Goal: Task Accomplishment & Management: Use online tool/utility

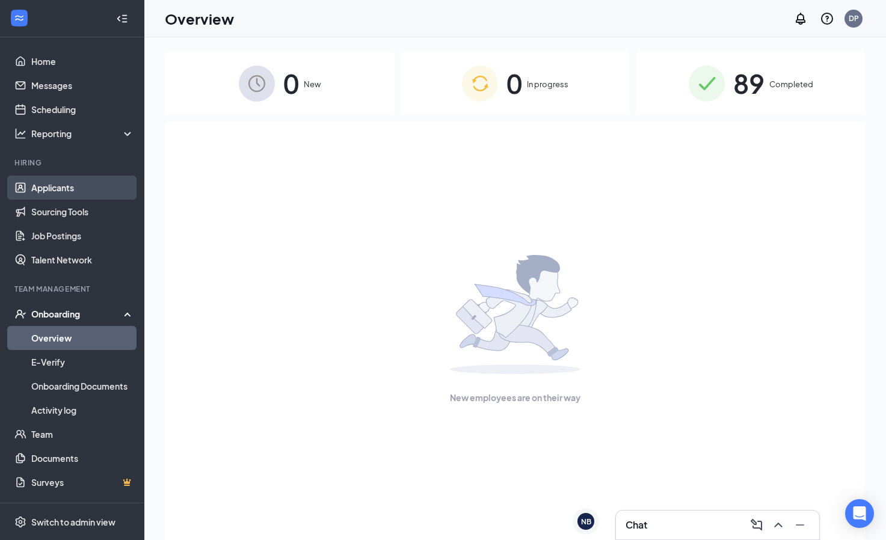
click at [64, 192] on link "Applicants" at bounding box center [82, 188] width 103 height 24
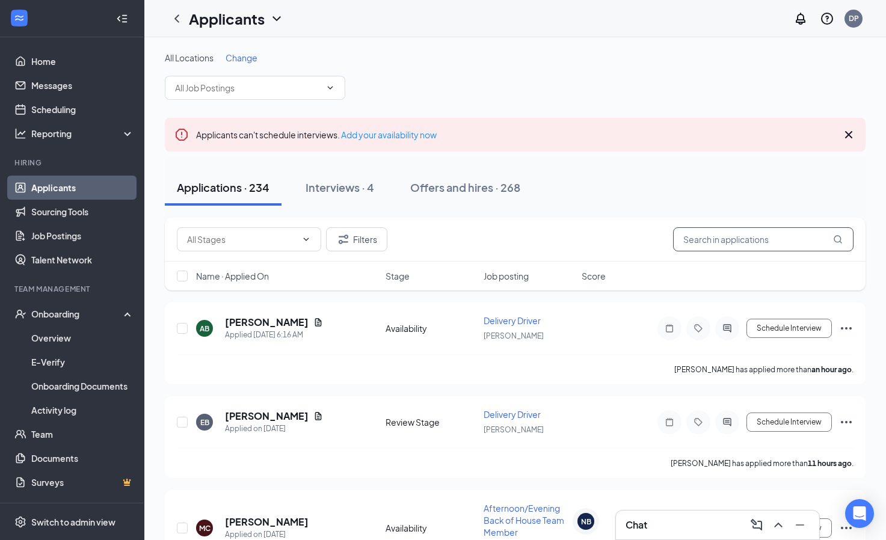
click at [708, 241] on input "text" at bounding box center [763, 239] width 180 height 24
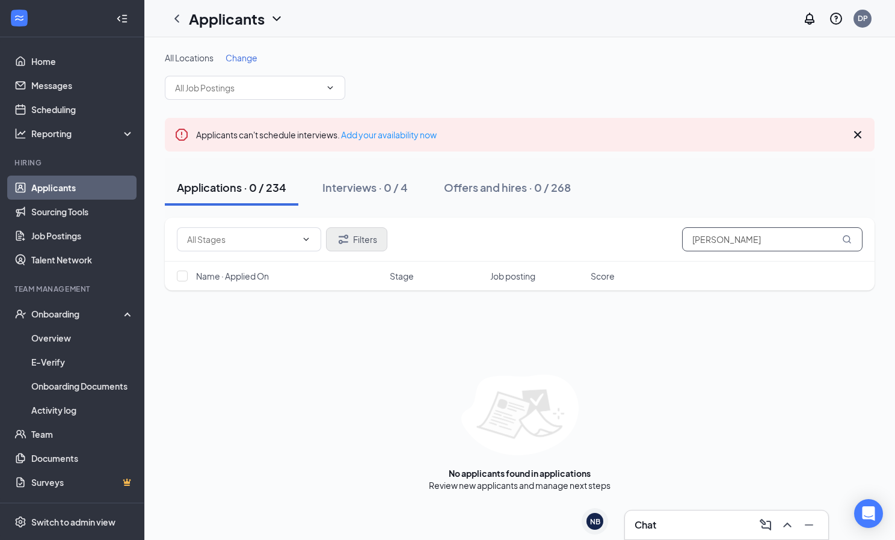
type input "[PERSON_NAME]"
click at [349, 241] on icon "Filter" at bounding box center [343, 239] width 14 height 14
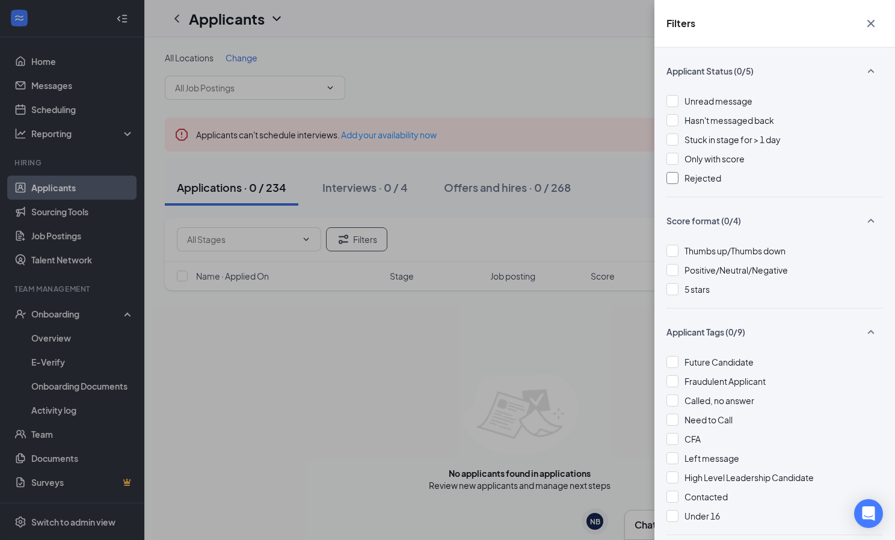
click at [672, 179] on div at bounding box center [672, 178] width 12 height 12
click at [463, 234] on div "Filters Applicant Status (1/5) Unread message Hasn't messaged back Stuck in sta…" at bounding box center [447, 270] width 895 height 540
click at [870, 26] on icon "Cross" at bounding box center [871, 23] width 14 height 14
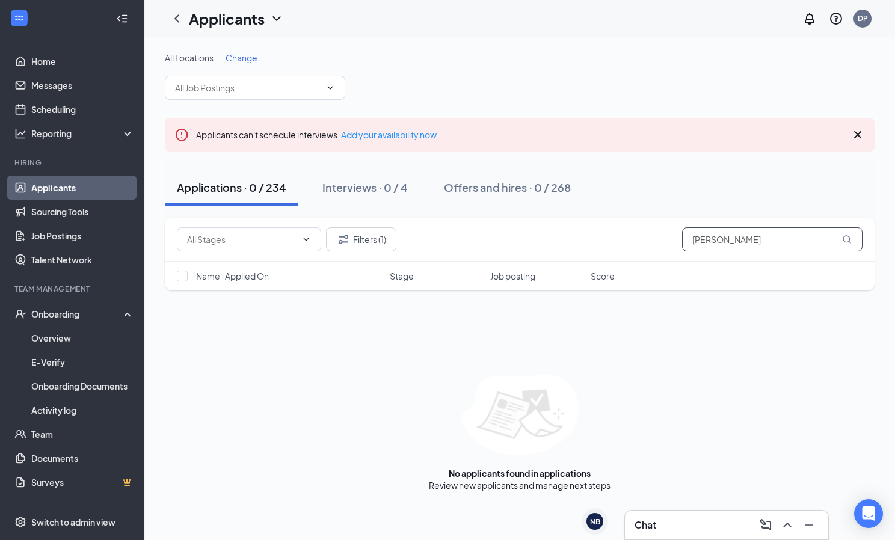
click at [746, 236] on input "[PERSON_NAME]" at bounding box center [772, 239] width 180 height 24
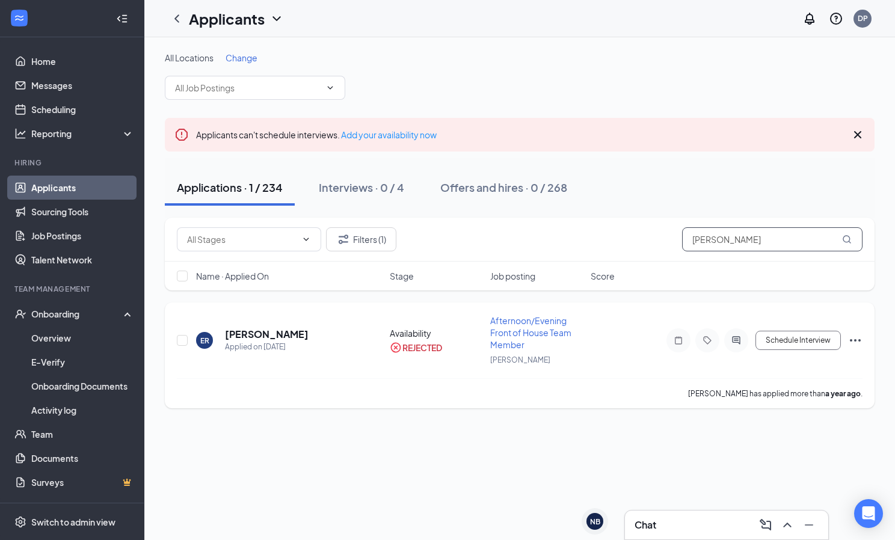
type input "[PERSON_NAME]"
click at [857, 342] on icon "Ellipses" at bounding box center [855, 340] width 14 height 14
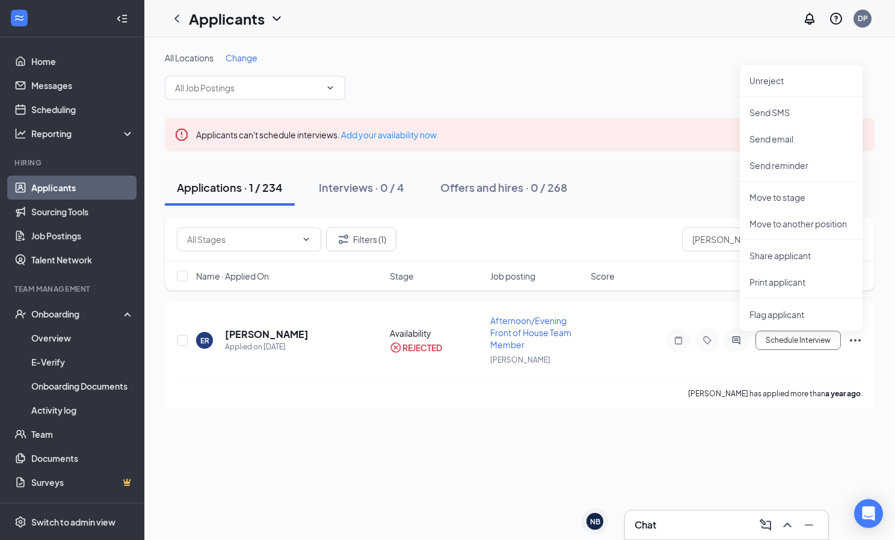
click at [664, 78] on div "All Locations Change" at bounding box center [520, 76] width 710 height 48
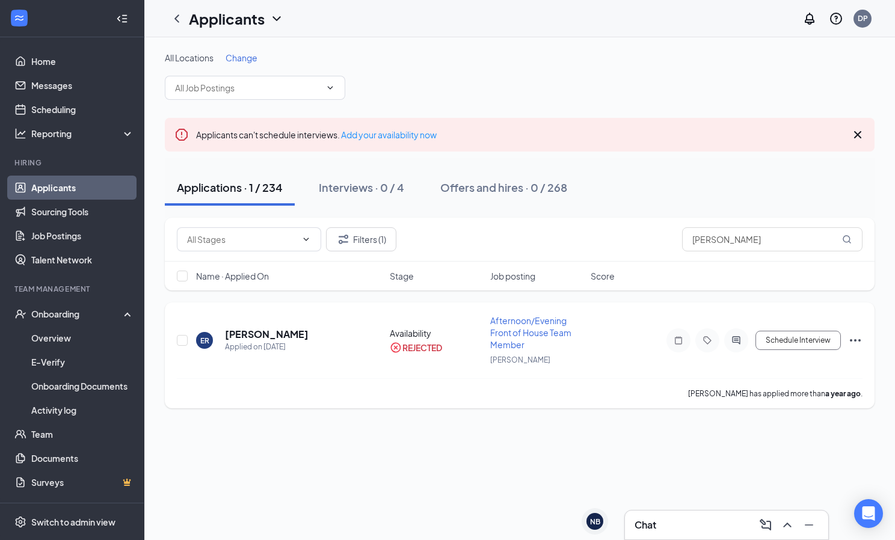
click at [853, 341] on icon "Ellipses" at bounding box center [855, 340] width 14 height 14
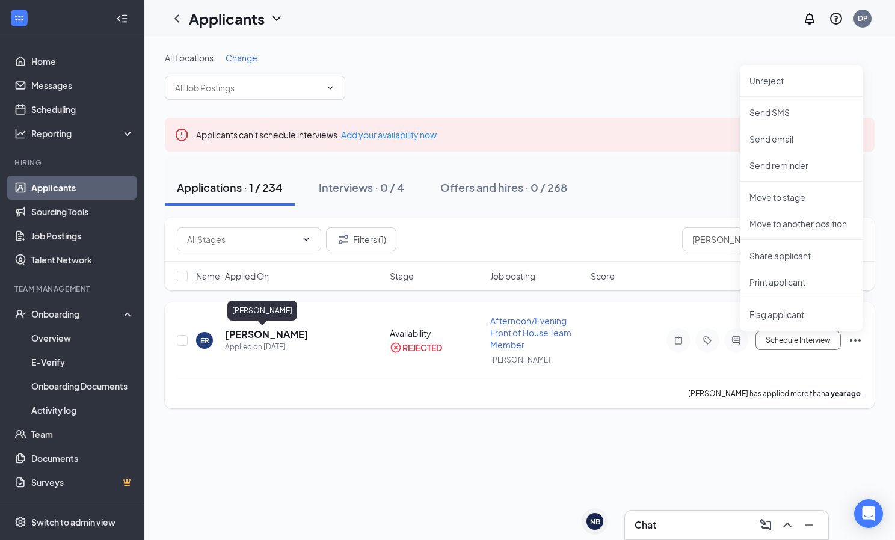
click at [268, 333] on h5 "[PERSON_NAME]" at bounding box center [267, 334] width 84 height 13
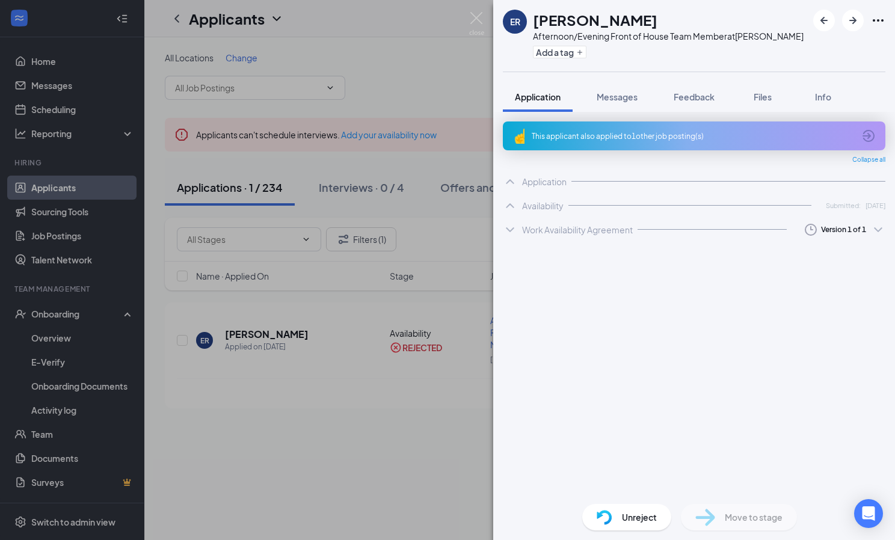
drag, startPoint x: 297, startPoint y: 322, endPoint x: 692, endPoint y: 248, distance: 401.8
click at [692, 248] on div "ER [PERSON_NAME] Afternoon/Evening Front of House Team Member at [PERSON_NAME] …" at bounding box center [447, 270] width 895 height 540
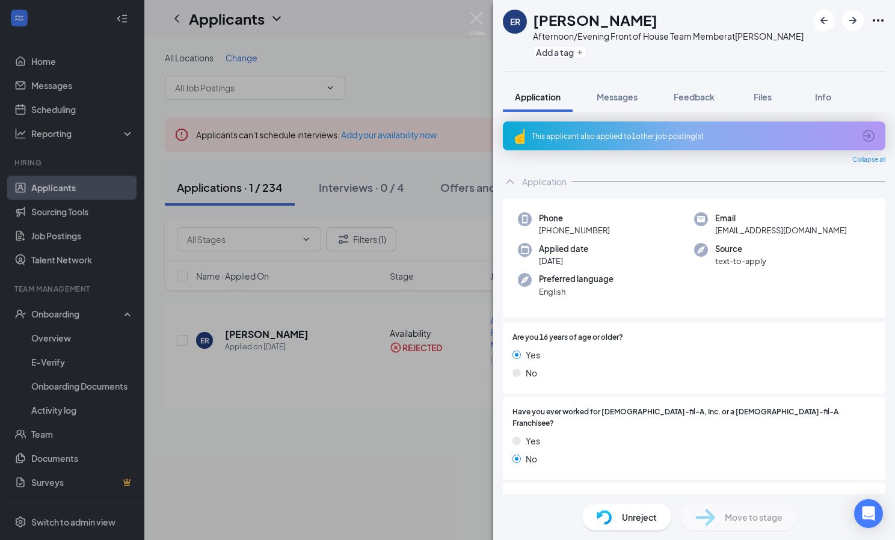
click at [850, 238] on div "Phone [PHONE_NUMBER] Email [EMAIL_ADDRESS][DOMAIN_NAME] Applied date [DATE] Sou…" at bounding box center [694, 258] width 382 height 120
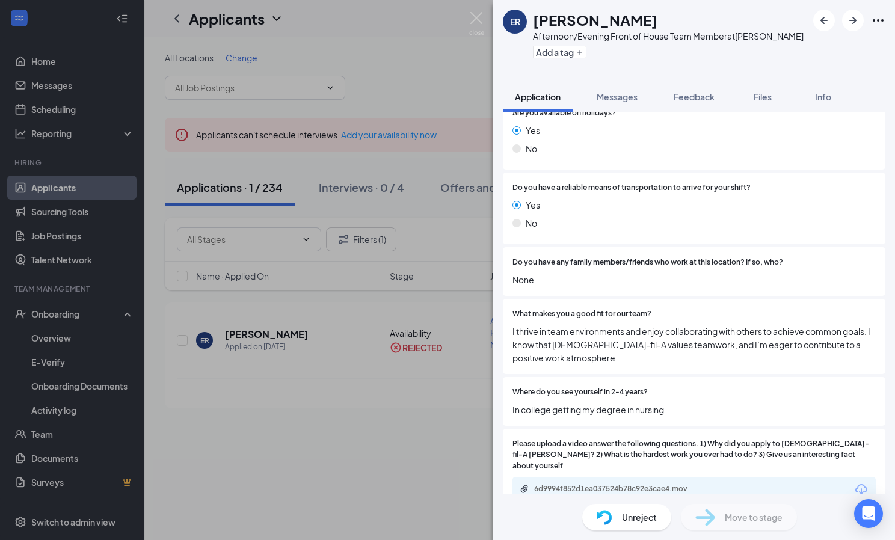
scroll to position [1487, 0]
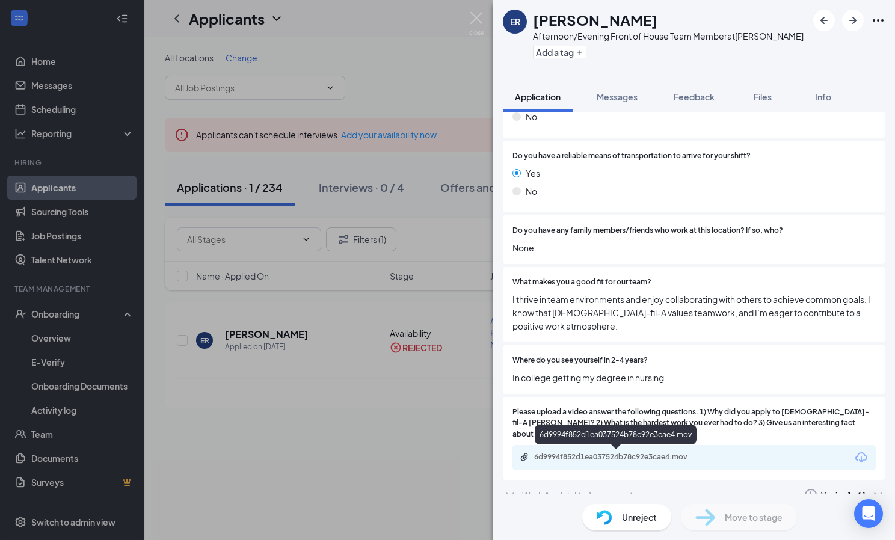
click at [642, 453] on div "6d9994f852d1ea037524b78c92e3cae4.mov" at bounding box center [618, 457] width 168 height 10
click at [474, 22] on img at bounding box center [476, 23] width 15 height 23
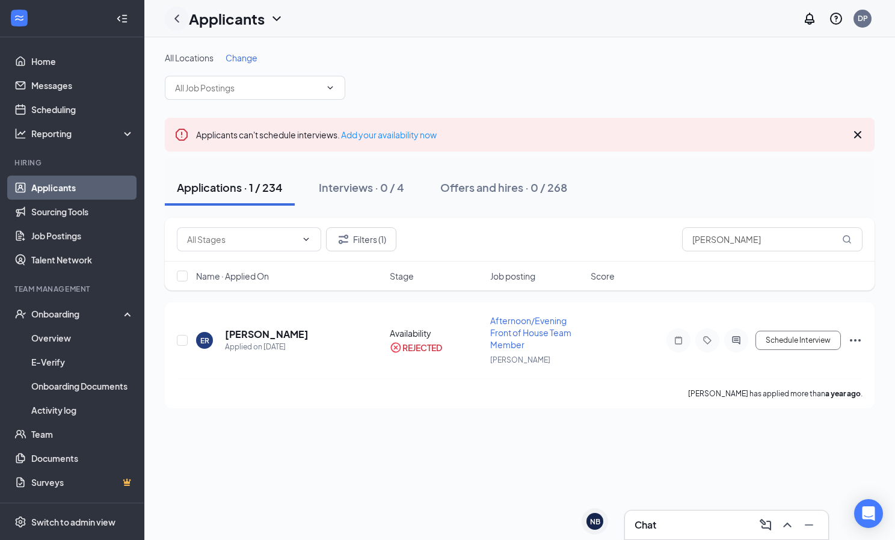
click at [176, 21] on icon "ChevronLeft" at bounding box center [177, 18] width 14 height 14
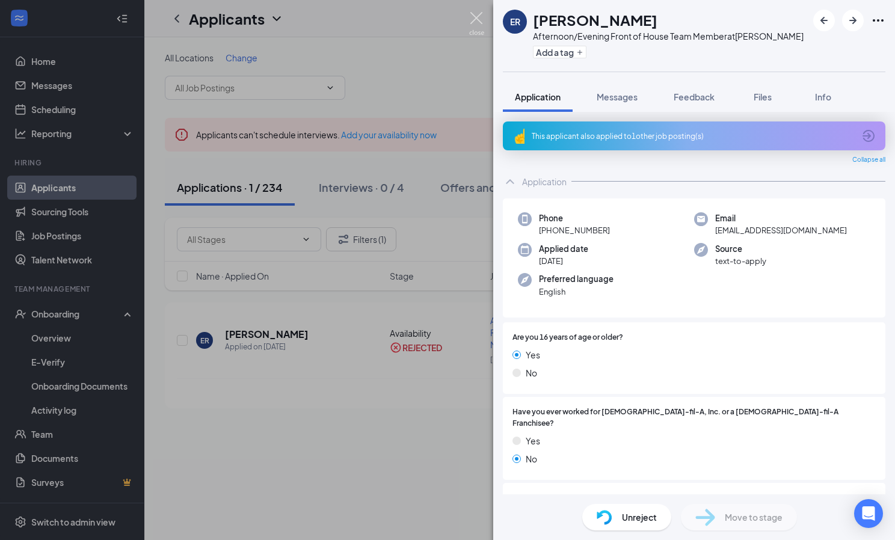
click at [473, 22] on img at bounding box center [476, 23] width 15 height 23
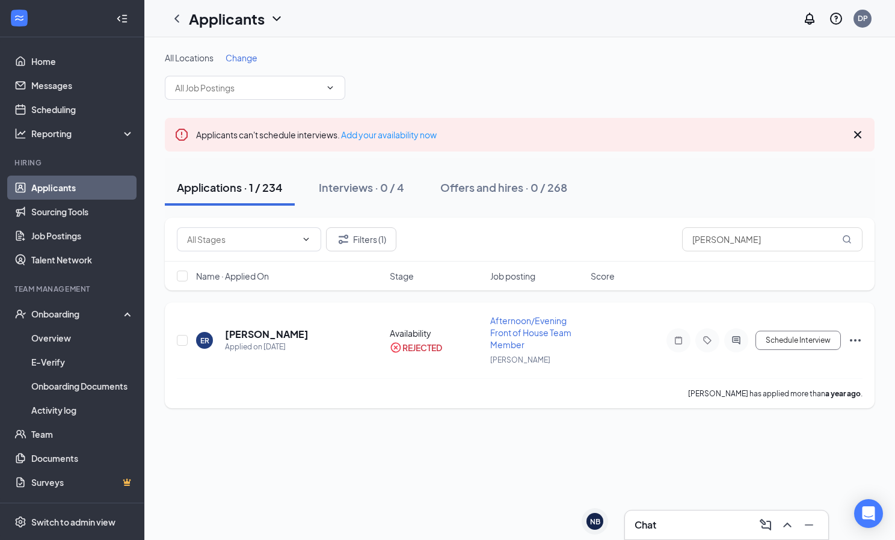
click at [851, 340] on icon "Ellipses" at bounding box center [855, 340] width 11 height 2
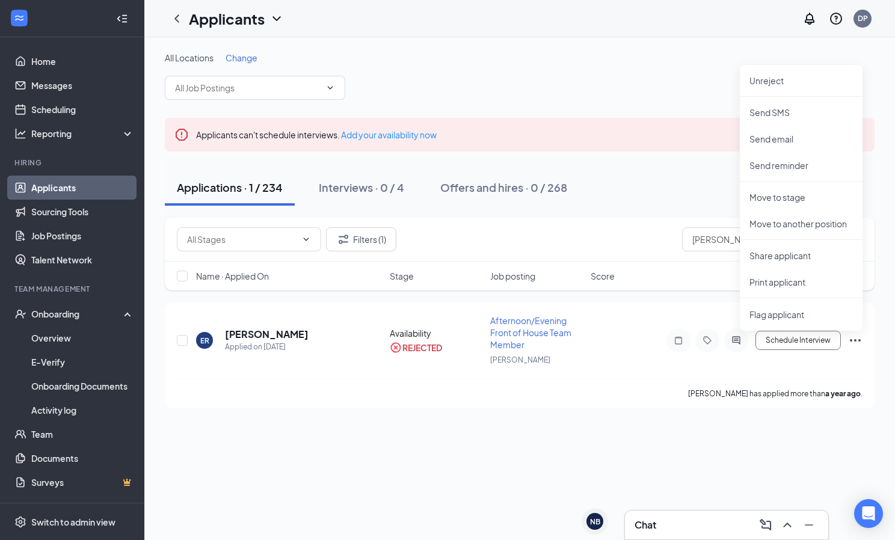
click at [648, 90] on div "All Locations Change" at bounding box center [520, 76] width 710 height 48
